Goal: Information Seeking & Learning: Compare options

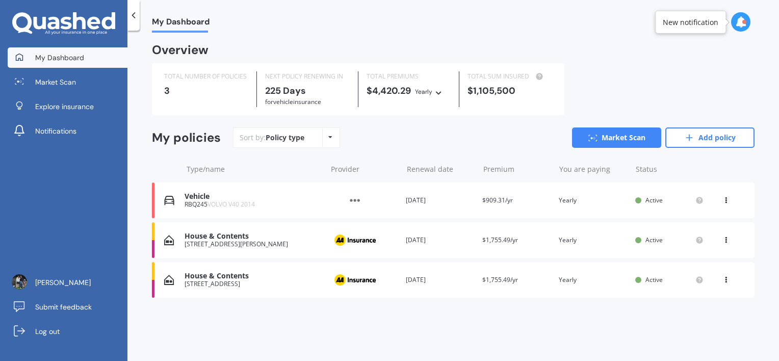
click at [726, 199] on icon at bounding box center [725, 198] width 7 height 6
click at [726, 199] on div "View option" at bounding box center [703, 200] width 101 height 18
click at [620, 139] on link "Market Scan" at bounding box center [616, 137] width 89 height 20
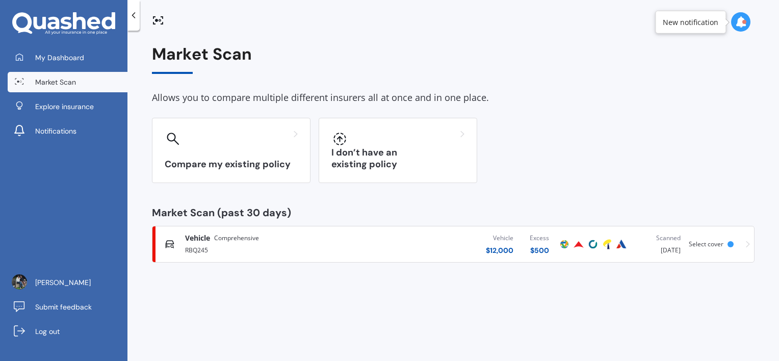
click at [252, 238] on span "Comprehensive" at bounding box center [236, 238] width 45 height 10
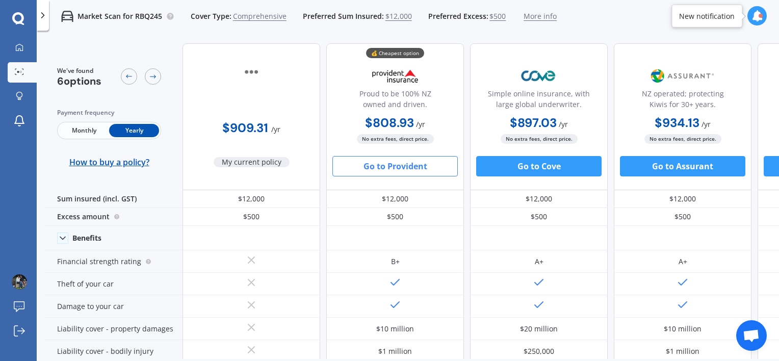
click at [383, 168] on button "Go to Provident" at bounding box center [394, 166] width 125 height 20
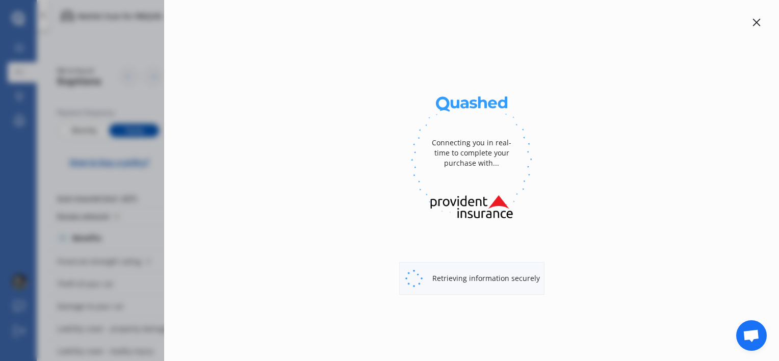
select select "full"
select select "[STREET_ADDRESS][PERSON_NAME]"
select select "VOLVO"
select select "V40"
select select "NO"
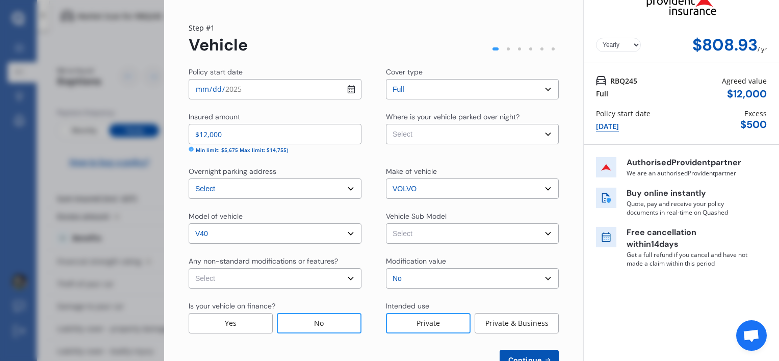
scroll to position [1, 0]
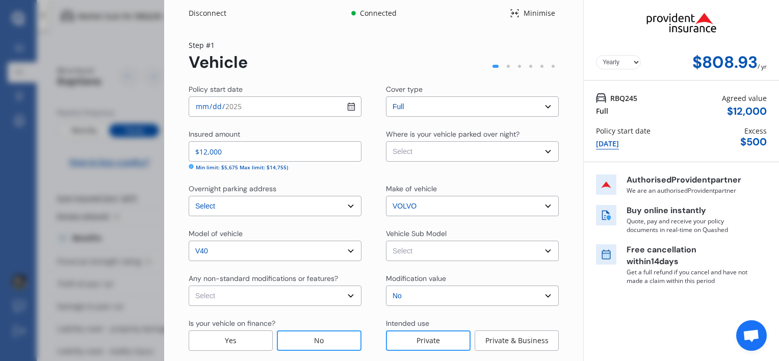
click at [138, 34] on div "Disconnect Connected Minimise Yearly Monthly $808.93 / yr Step # 1 Vehicle Poli…" at bounding box center [389, 180] width 779 height 361
click at [202, 13] on div "Disconnect" at bounding box center [213, 13] width 49 height 10
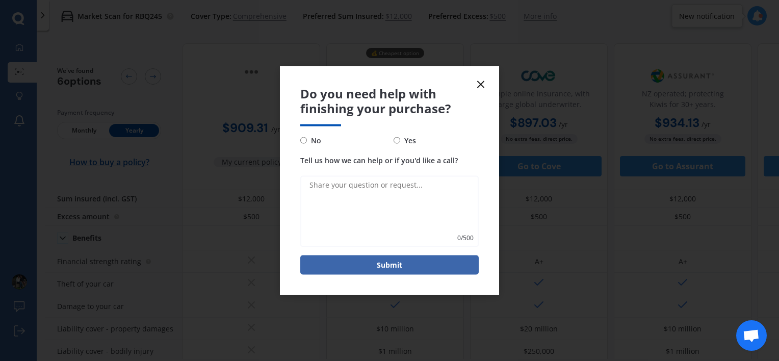
click at [302, 139] on input "No" at bounding box center [303, 140] width 7 height 7
radio input "true"
click at [487, 85] on form "Do you need help with finishing your purchase? No Yes Tell us how we can help o…" at bounding box center [389, 180] width 219 height 229
click at [479, 86] on icon at bounding box center [480, 84] width 12 height 12
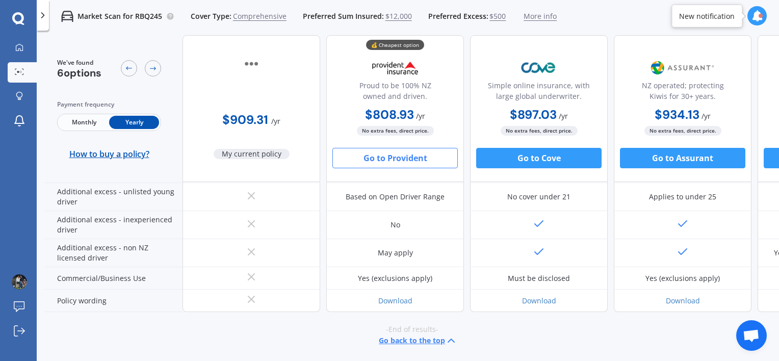
scroll to position [603, 0]
click at [19, 47] on icon at bounding box center [19, 47] width 8 height 8
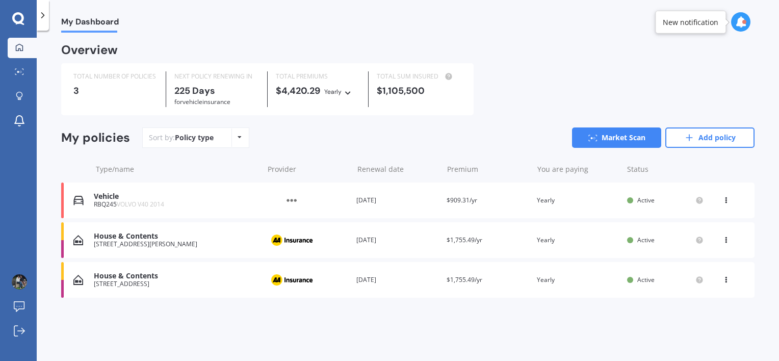
click at [128, 236] on div "House & Contents" at bounding box center [176, 236] width 164 height 9
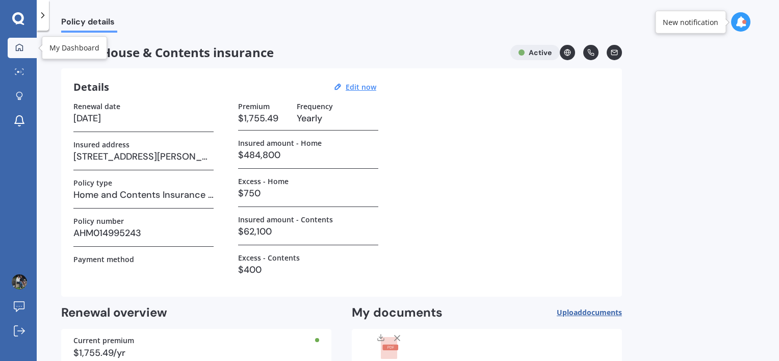
click at [25, 48] on div at bounding box center [19, 47] width 15 height 9
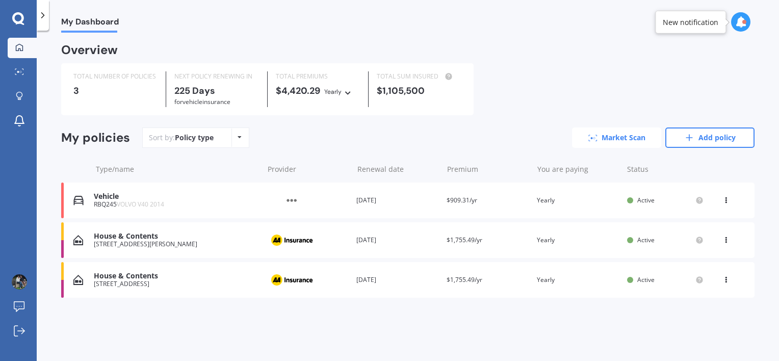
click at [626, 138] on link "Market Scan" at bounding box center [616, 137] width 89 height 20
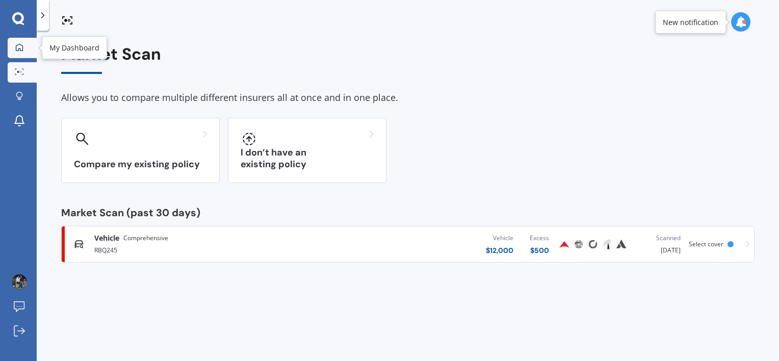
click at [25, 48] on div at bounding box center [19, 47] width 15 height 9
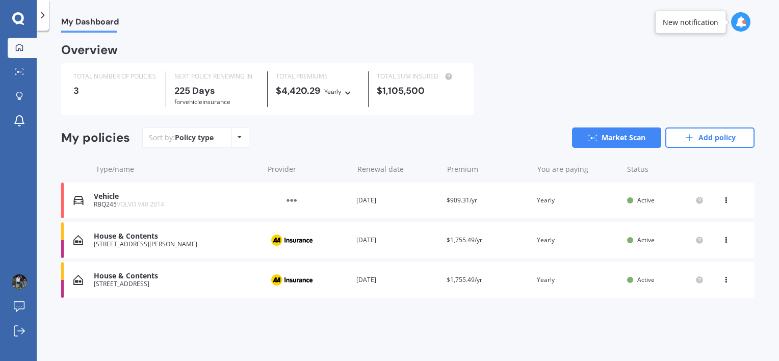
click at [727, 243] on div "View option View policy Delete" at bounding box center [726, 240] width 9 height 10
click at [438, 317] on div "Overview TOTAL NUMBER OF POLICIES 3 NEXT POLICY RENEWING [DATE] for Vehicle ins…" at bounding box center [407, 183] width 693 height 277
click at [726, 280] on icon at bounding box center [725, 278] width 7 height 6
click at [684, 321] on div "Delete" at bounding box center [703, 319] width 101 height 20
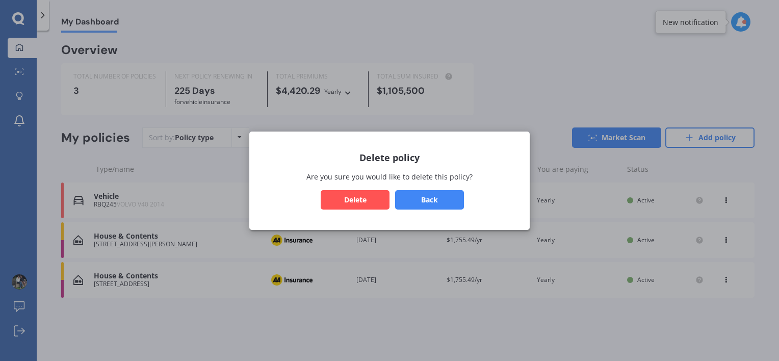
click at [372, 194] on button "Delete" at bounding box center [355, 199] width 69 height 19
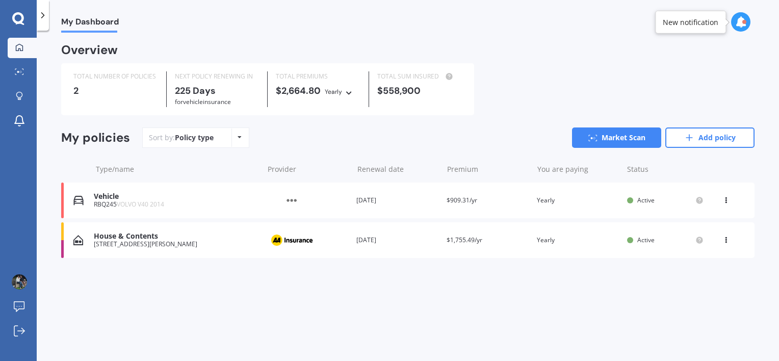
click at [126, 232] on div "House & Contents" at bounding box center [176, 236] width 164 height 9
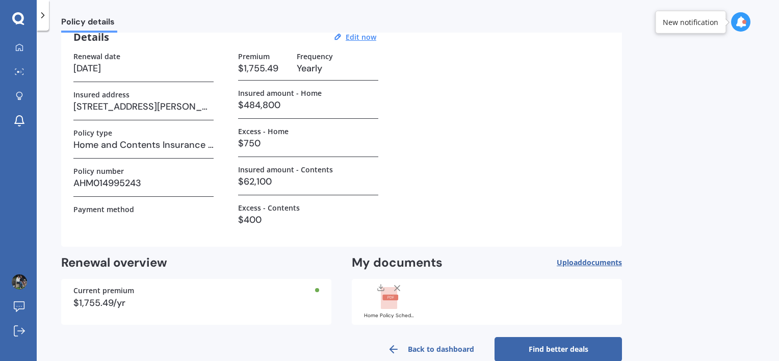
scroll to position [68, 0]
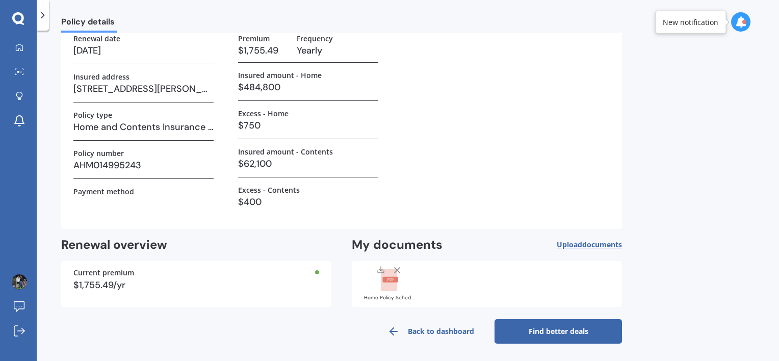
click at [556, 327] on link "Find better deals" at bounding box center [557, 331] width 127 height 24
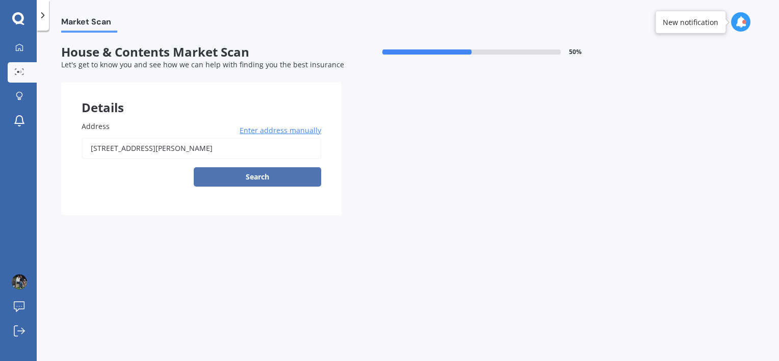
click at [271, 175] on button "Search" at bounding box center [257, 176] width 127 height 19
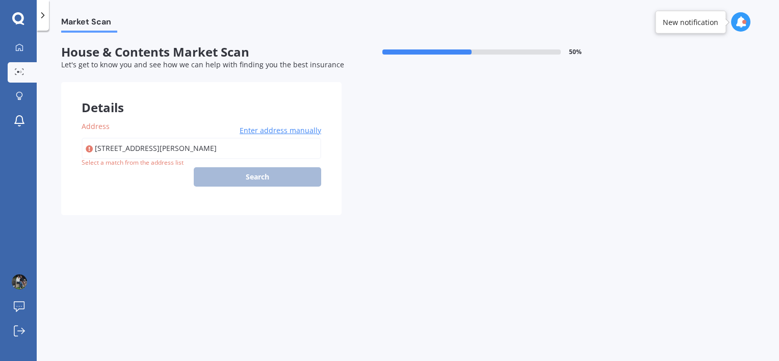
type input "[STREET_ADDRESS][PERSON_NAME]"
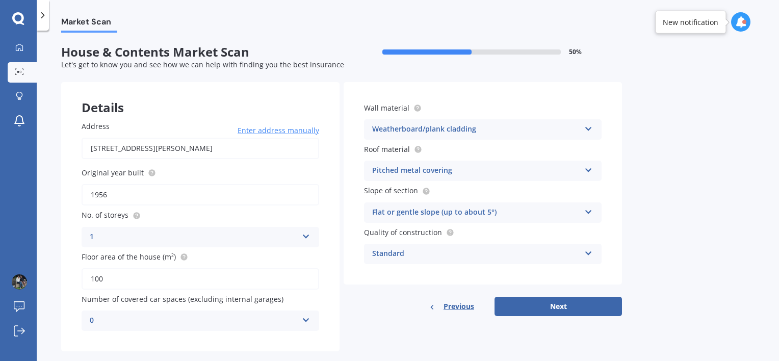
click at [300, 133] on span "Enter address manually" at bounding box center [278, 130] width 82 height 10
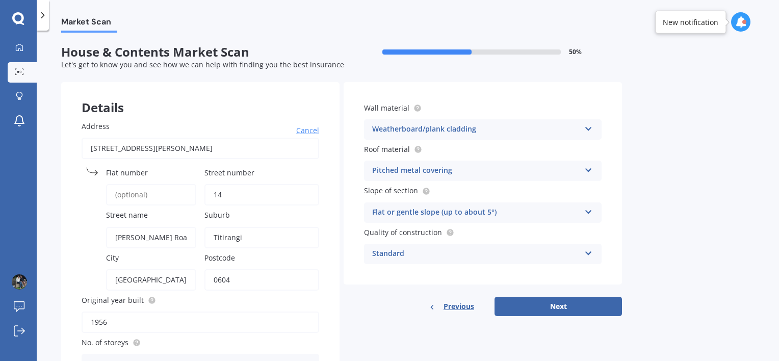
click at [141, 192] on input "Flat number" at bounding box center [151, 194] width 90 height 21
type input "1"
click at [341, 165] on div "Details Address Cancel Search Flat [STREET_ADDRESS][PERSON_NAME] Postcode 0604 …" at bounding box center [341, 280] width 560 height 396
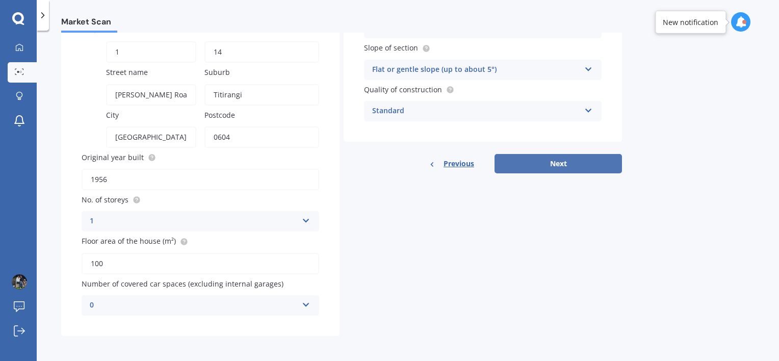
click at [555, 171] on button "Next" at bounding box center [557, 163] width 127 height 19
select select "19"
select select "02"
select select "1970"
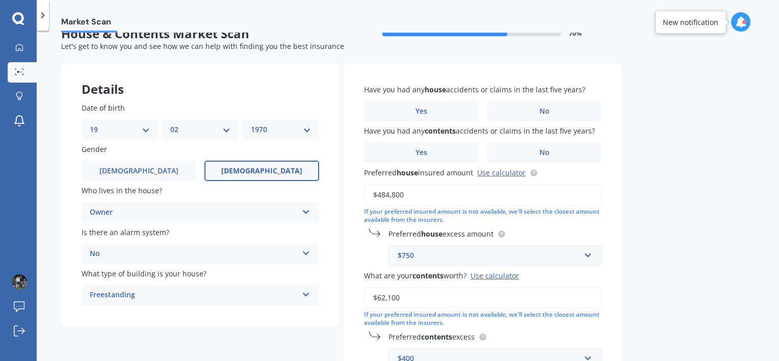
scroll to position [0, 0]
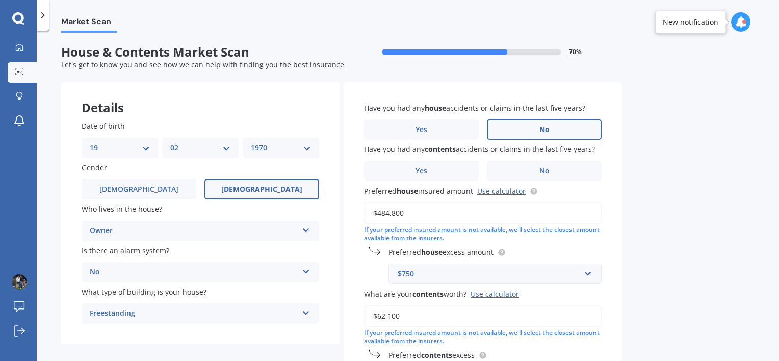
click at [558, 130] on label "No" at bounding box center [544, 129] width 115 height 20
click at [0, 0] on input "No" at bounding box center [0, 0] width 0 height 0
click at [550, 172] on label "No" at bounding box center [544, 171] width 115 height 20
click at [0, 0] on input "No" at bounding box center [0, 0] width 0 height 0
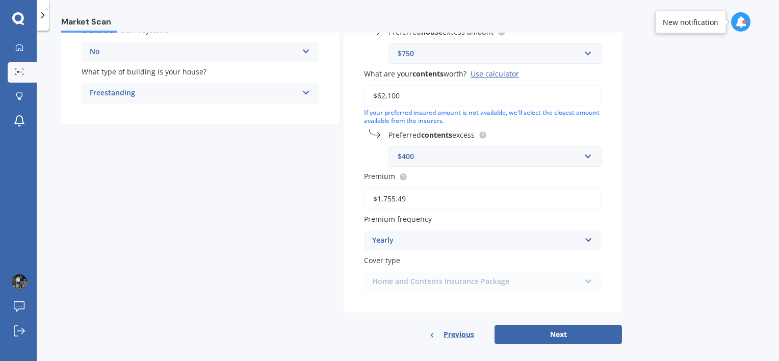
scroll to position [229, 0]
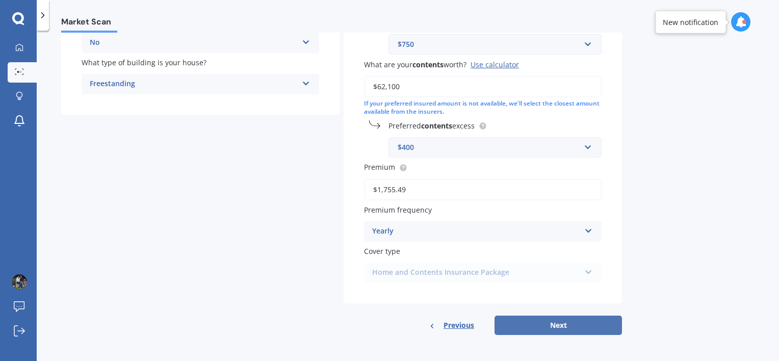
click at [552, 324] on button "Next" at bounding box center [557, 324] width 127 height 19
select select "19"
select select "02"
select select "1970"
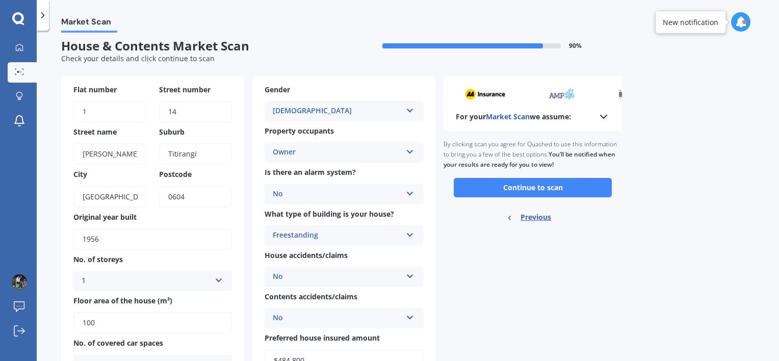
scroll to position [0, 0]
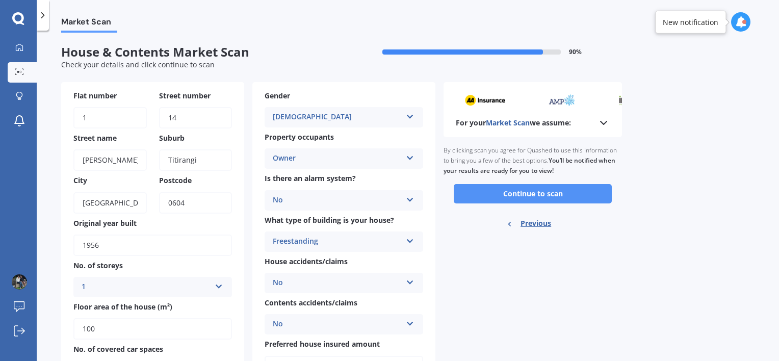
click at [531, 189] on button "Continue to scan" at bounding box center [532, 193] width 158 height 19
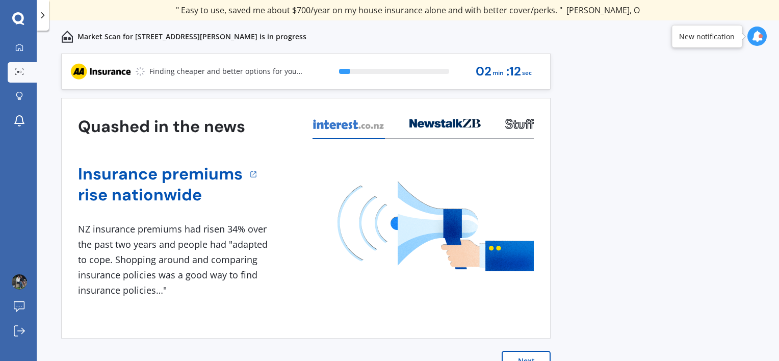
click at [756, 37] on icon at bounding box center [756, 36] width 11 height 11
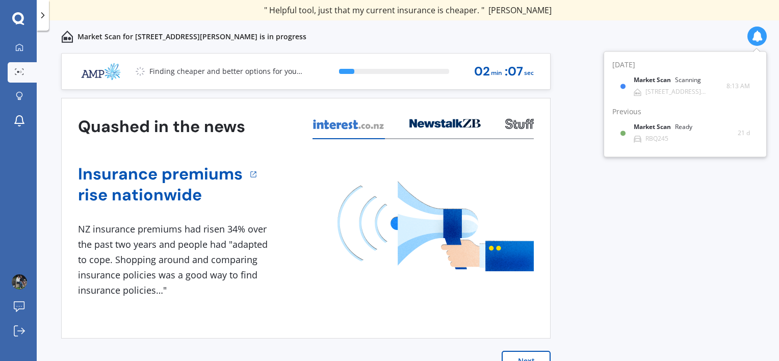
click at [682, 218] on div "Previous 80,000+ [DEMOGRAPHIC_DATA] consumers have signed up to shop and save t…" at bounding box center [408, 218] width 742 height 330
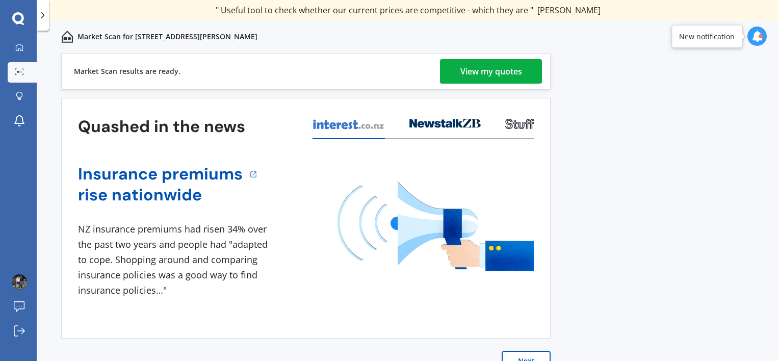
click at [472, 75] on div "View my quotes" at bounding box center [491, 71] width 62 height 24
